Goal: Information Seeking & Learning: Learn about a topic

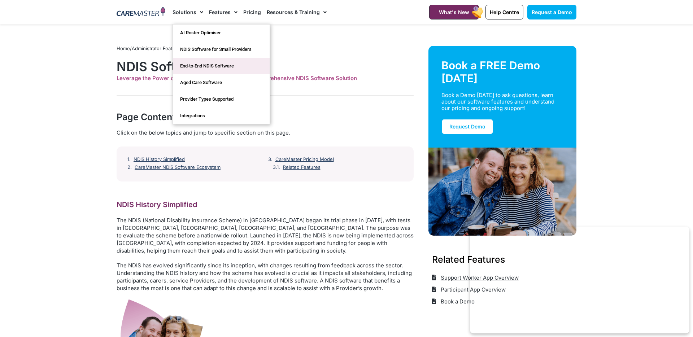
click at [196, 65] on link "End-to-End NDIS Software" at bounding box center [221, 66] width 97 height 17
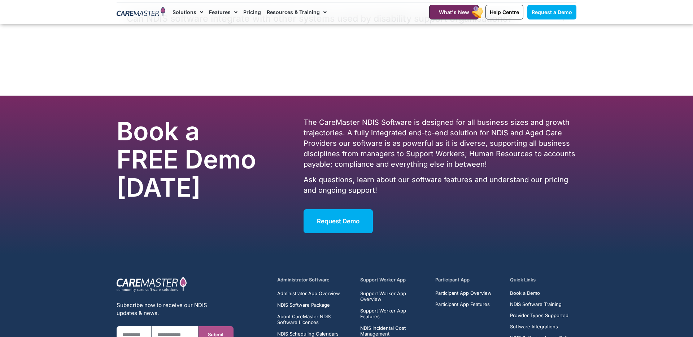
scroll to position [2637, 0]
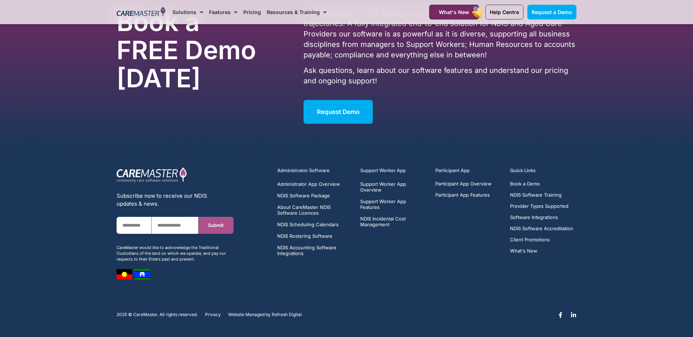
click at [409, 265] on div "Administrator Software Administrator App Overview NDIS Software Package About C…" at bounding box center [427, 223] width 306 height 120
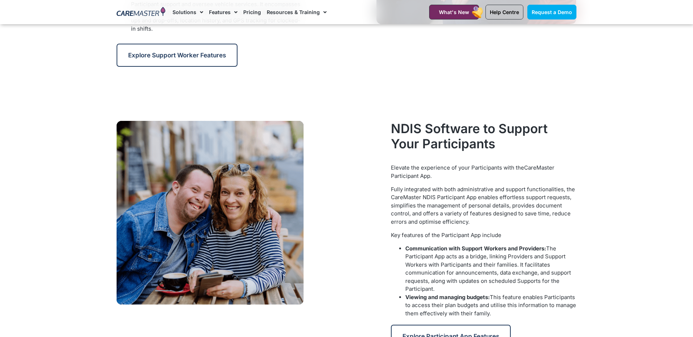
scroll to position [0, 0]
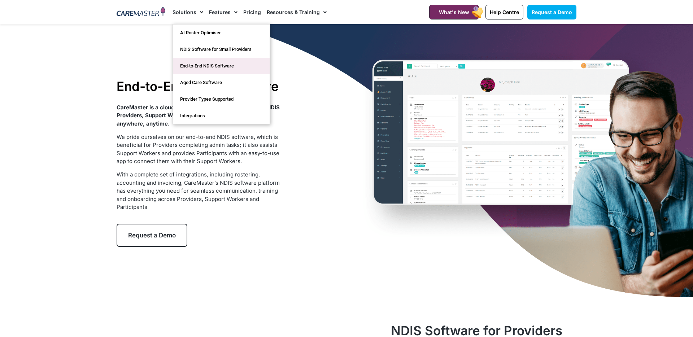
click at [186, 61] on link "End-to-End NDIS Software" at bounding box center [221, 66] width 97 height 17
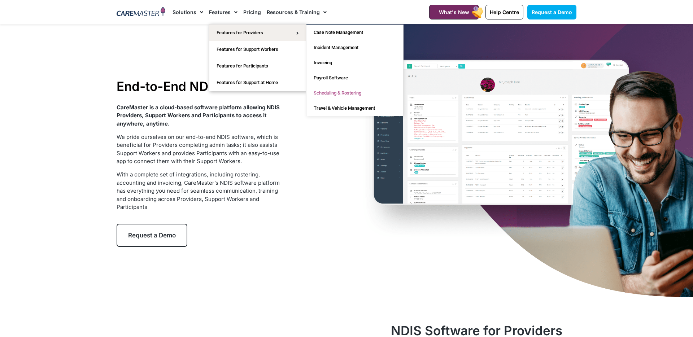
click at [334, 92] on link "Scheduling & Rostering" at bounding box center [354, 93] width 97 height 15
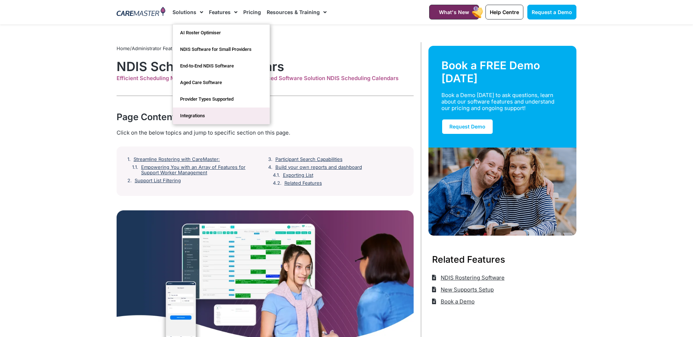
click at [200, 114] on link "Integrations" at bounding box center [221, 116] width 97 height 17
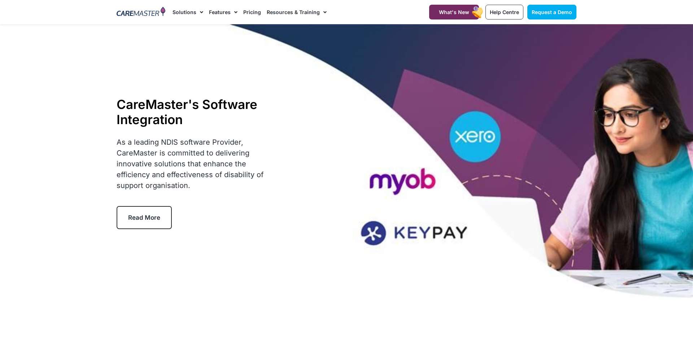
click at [147, 209] on link "Read More" at bounding box center [144, 217] width 55 height 23
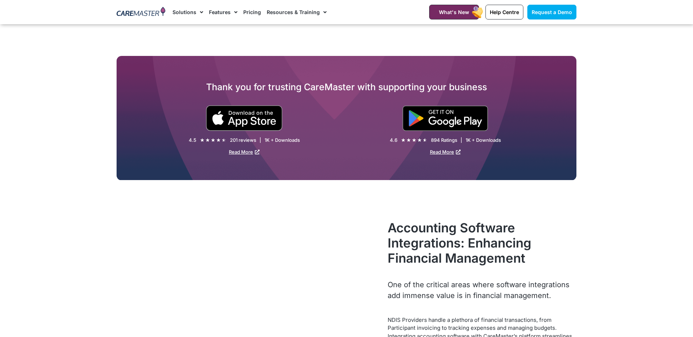
scroll to position [1385, 0]
